Goal: Task Accomplishment & Management: Use online tool/utility

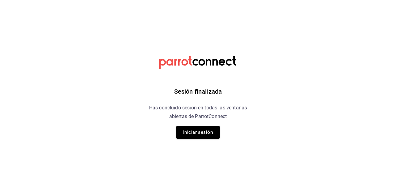
click at [200, 140] on div "Sesión finalizada Has concluido sesión en todas las ventanas abiertas de Parrot…" at bounding box center [198, 97] width 156 height 195
click at [202, 135] on button "Iniciar sesión" at bounding box center [197, 132] width 43 height 13
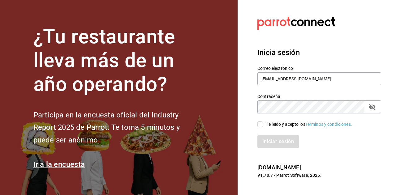
click at [270, 127] on div "He leído y acepto los Términos y condiciones." at bounding box center [309, 124] width 87 height 7
click at [263, 127] on input "He leído y acepto los Términos y condiciones." at bounding box center [261, 125] width 6 height 6
checkbox input "true"
click at [284, 146] on button "Iniciar sesión" at bounding box center [279, 141] width 42 height 13
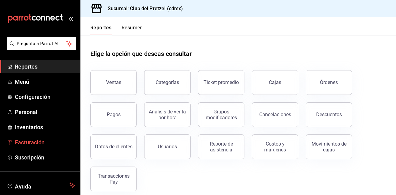
click at [26, 141] on span "Facturación" at bounding box center [45, 142] width 60 height 8
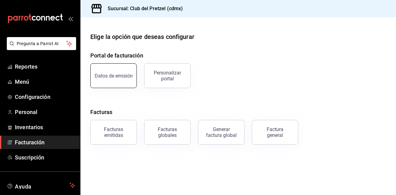
click at [115, 77] on div "Datos de emisión" at bounding box center [114, 76] width 38 height 6
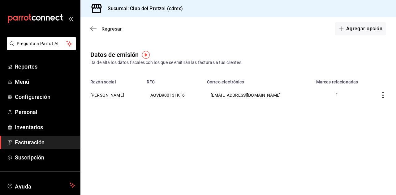
click at [94, 29] on icon "button" at bounding box center [93, 28] width 6 height 0
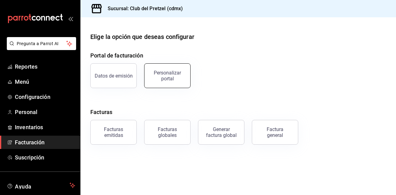
click at [179, 72] on div "Personalizar portal" at bounding box center [167, 76] width 38 height 12
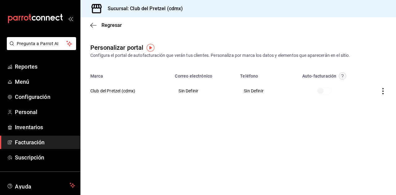
click at [382, 93] on icon "button" at bounding box center [383, 91] width 6 height 6
click at [233, 125] on div at bounding box center [198, 97] width 396 height 195
click at [95, 28] on icon "button" at bounding box center [93, 26] width 6 height 6
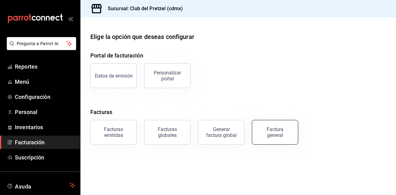
click at [288, 132] on div "Factura general" at bounding box center [275, 133] width 31 height 12
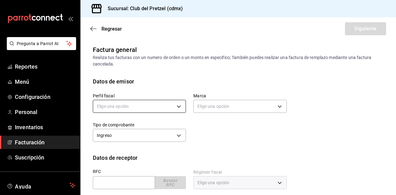
click at [166, 111] on body "Pregunta a Parrot AI Reportes Menú Configuración Personal Inventarios Facturaci…" at bounding box center [198, 97] width 396 height 195
click at [151, 137] on li "[PERSON_NAME]" at bounding box center [138, 137] width 91 height 11
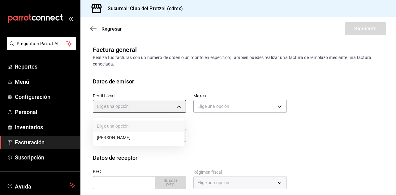
type input "c5a9c788-2097-4b7d-91d5-ca1769d9d887"
type input "50dd79f1-cad0-4bac-a3d8-ee9b81848dfe"
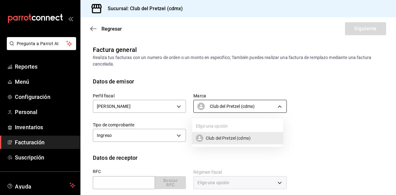
click at [212, 102] on body "Pregunta a Parrot AI Reportes Menú Configuración Personal Inventarios Facturaci…" at bounding box center [198, 97] width 396 height 195
click at [212, 142] on li "Club del Pretzel (cdmx)" at bounding box center [237, 138] width 91 height 12
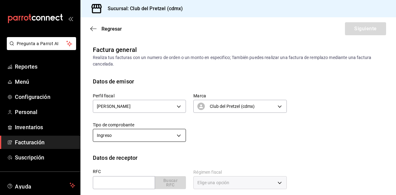
click at [147, 140] on body "Pregunta a Parrot AI Reportes Menú Configuración Personal Inventarios Facturaci…" at bounding box center [198, 97] width 396 height 195
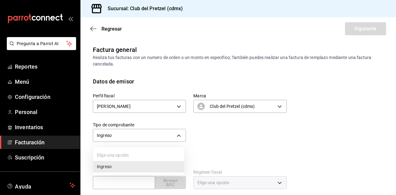
click at [224, 143] on div at bounding box center [198, 97] width 396 height 195
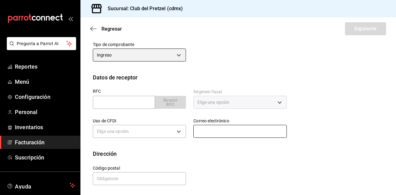
scroll to position [81, 0]
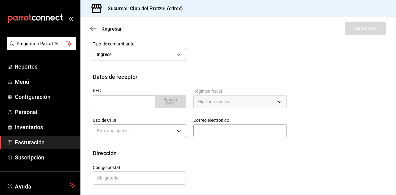
click at [141, 110] on div "Uso de CFDI Elige una opción" at bounding box center [135, 124] width 101 height 29
click at [143, 104] on input "text" at bounding box center [124, 101] width 62 height 13
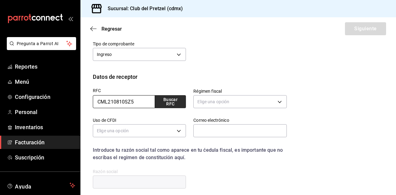
type input "CML210810SZ5"
click at [163, 101] on button "Buscar RFC" at bounding box center [170, 101] width 31 height 13
click at [233, 105] on body "Pregunta a Parrot AI Reportes Menú Configuración Personal Inventarios Facturaci…" at bounding box center [198, 97] width 396 height 195
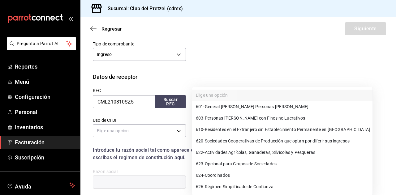
click at [231, 107] on span "601 - General [PERSON_NAME] Personas [PERSON_NAME]" at bounding box center [252, 107] width 113 height 7
type input "601"
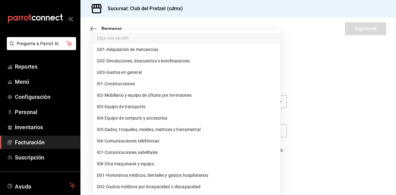
click at [141, 131] on body "Pregunta a Parrot AI Reportes Menú Configuración Personal Inventarios Facturaci…" at bounding box center [198, 97] width 396 height 195
click at [132, 72] on span "G03 - Gastos en general" at bounding box center [119, 72] width 45 height 7
type input "G03"
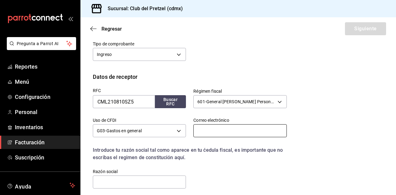
click at [213, 134] on input "text" at bounding box center [239, 130] width 93 height 13
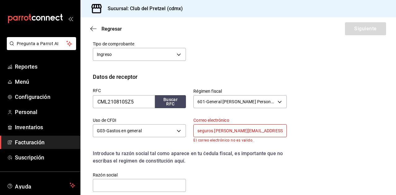
click at [263, 133] on input "seguros [PERSON_NAME][EMAIL_ADDRESS][DOMAIN_NAME]" at bounding box center [239, 130] width 93 height 13
drag, startPoint x: 212, startPoint y: 132, endPoint x: 237, endPoint y: 134, distance: 24.3
click at [212, 131] on input "seguros [PERSON_NAME][EMAIL_ADDRESS][DOMAIN_NAME]" at bounding box center [239, 130] width 93 height 13
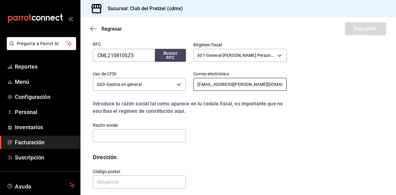
scroll to position [132, 0]
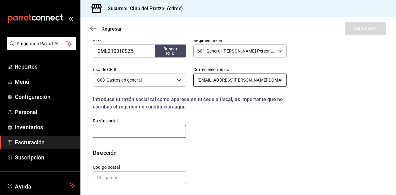
type input "[EMAIL_ADDRESS][PERSON_NAME][DOMAIN_NAME]"
click at [123, 129] on input "text" at bounding box center [139, 131] width 93 height 13
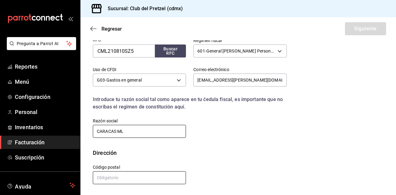
type input "CARACAS ML"
click at [141, 180] on input "text" at bounding box center [139, 178] width 93 height 13
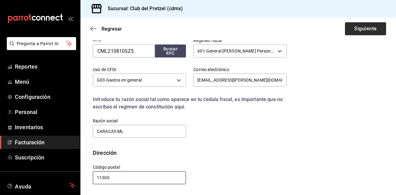
type input "11300"
click at [350, 29] on button "Siguiente" at bounding box center [365, 28] width 41 height 13
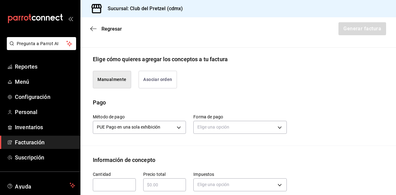
scroll to position [163, 0]
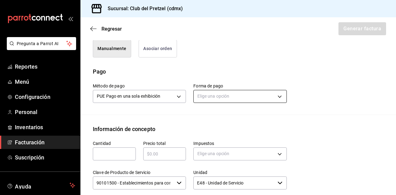
click at [202, 104] on body "Pregunta a Parrot AI Reportes Menú Configuración Personal Inventarios Facturaci…" at bounding box center [198, 97] width 396 height 195
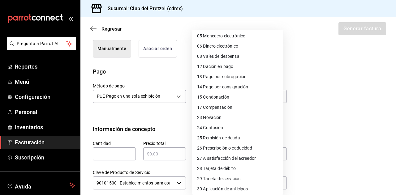
scroll to position [62, 0]
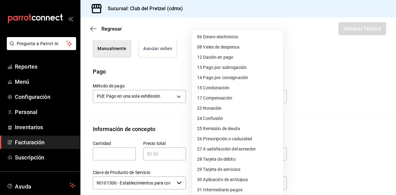
click at [225, 160] on span "28 Tarjeta de débito" at bounding box center [216, 159] width 39 height 7
type input "28"
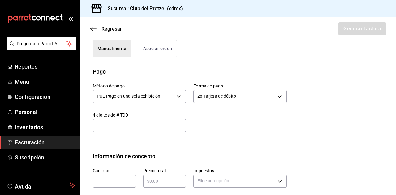
click at [163, 129] on input "text" at bounding box center [139, 125] width 93 height 7
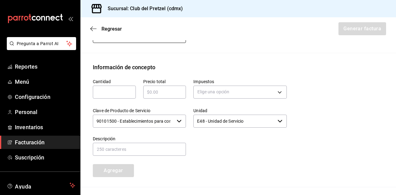
scroll to position [256, 0]
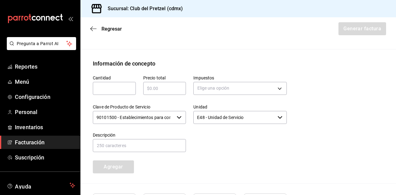
click at [120, 92] on input "text" at bounding box center [114, 88] width 43 height 7
type input "1"
click at [154, 92] on input "text" at bounding box center [164, 88] width 43 height 7
type input "$643"
click at [209, 93] on body "Pregunta a Parrot AI Reportes Menú Configuración Personal Inventarios Facturaci…" at bounding box center [198, 97] width 396 height 195
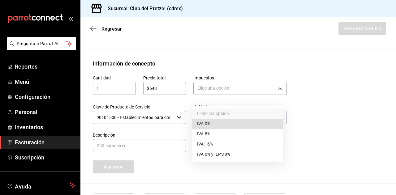
click at [214, 141] on li "IVA 16%" at bounding box center [237, 144] width 91 height 10
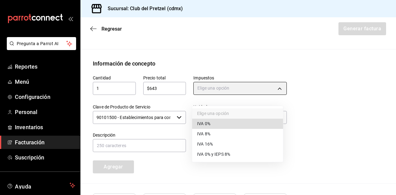
type input "IVA_16"
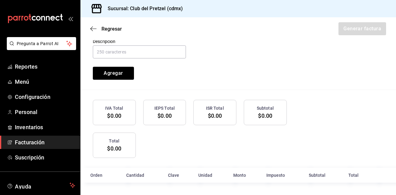
scroll to position [355, 0]
click at [240, 79] on div "Cantidad 1 ​ Precio total $643 ​ Impuestos IVA 16% IVA_16 Clave de Producto de …" at bounding box center [186, 27] width 202 height 106
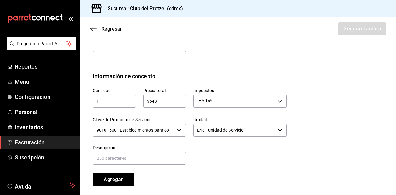
scroll to position [262, 0]
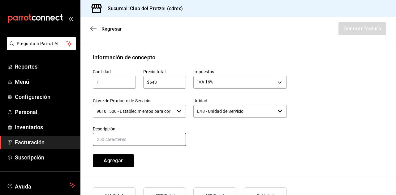
click at [132, 146] on input "text" at bounding box center [139, 139] width 93 height 13
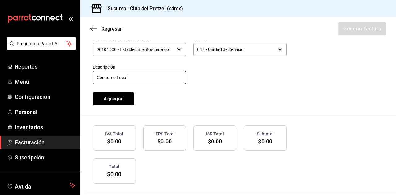
scroll to position [293, 0]
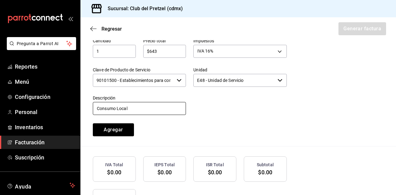
type input "Consumo Local"
click at [170, 55] on input "$643" at bounding box center [164, 51] width 43 height 7
type input "$471.16"
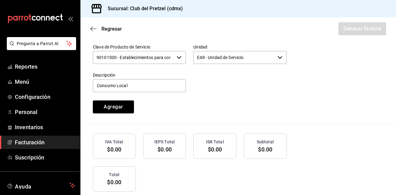
scroll to position [324, 0]
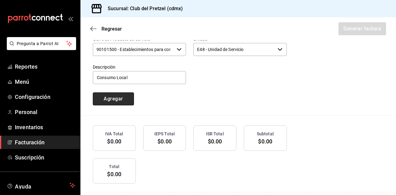
click at [119, 106] on button "Agregar" at bounding box center [113, 99] width 41 height 13
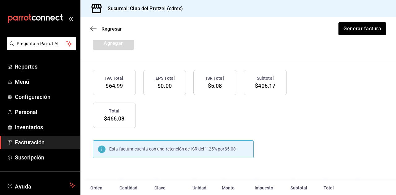
scroll to position [413, 0]
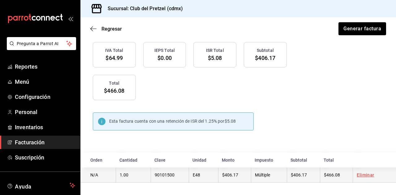
click at [357, 176] on link "Eliminar" at bounding box center [365, 175] width 17 height 5
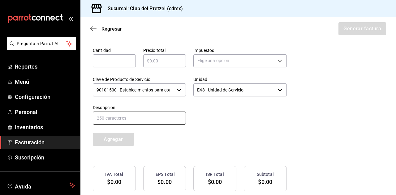
scroll to position [262, 0]
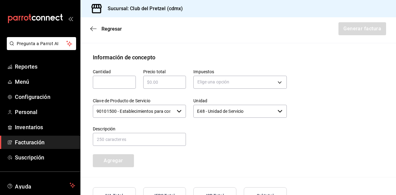
click at [112, 86] on input "text" at bounding box center [114, 82] width 43 height 7
type input "1"
click at [164, 86] on input "text" at bounding box center [164, 82] width 43 height 7
type input "$546.55"
click at [223, 92] on body "Pregunta a Parrot AI Reportes Menú Configuración Personal Inventarios Facturaci…" at bounding box center [198, 97] width 396 height 195
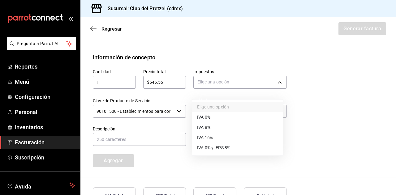
click at [222, 140] on li "IVA 16%" at bounding box center [237, 138] width 91 height 10
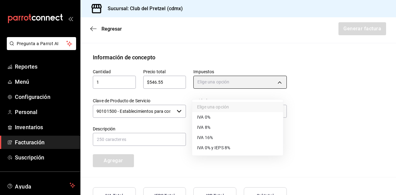
type input "IVA_16"
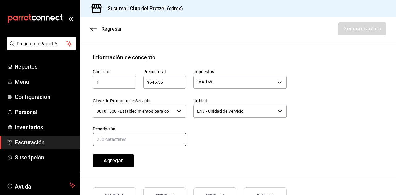
click at [135, 144] on input "text" at bounding box center [139, 139] width 93 height 13
type input "Consumo Local"
click at [232, 142] on div at bounding box center [236, 133] width 101 height 28
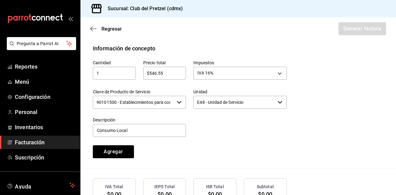
scroll to position [293, 0]
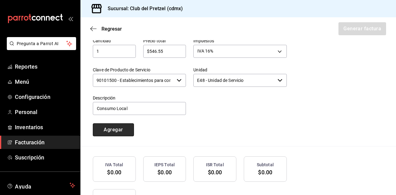
click at [99, 134] on button "Agregar" at bounding box center [113, 130] width 41 height 13
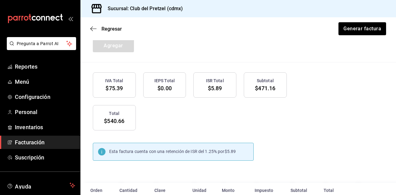
scroll to position [386, 0]
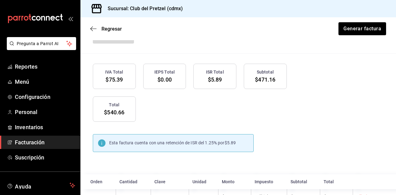
click at [208, 82] on span "$5.89" at bounding box center [215, 79] width 14 height 7
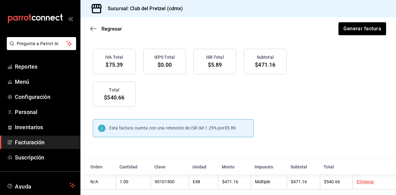
scroll to position [413, 0]
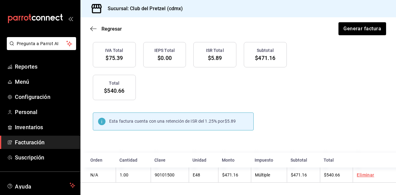
click at [214, 124] on span "Esta factura cuenta con una retención de ISR del 1.25% por" at bounding box center [166, 121] width 115 height 5
click at [103, 121] on circle at bounding box center [101, 121] width 7 height 7
click at [358, 30] on button "Generar factura" at bounding box center [362, 28] width 48 height 13
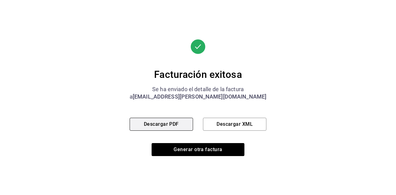
click at [177, 122] on button "Descargar PDF" at bounding box center [161, 124] width 63 height 13
